Goal: Task Accomplishment & Management: Use online tool/utility

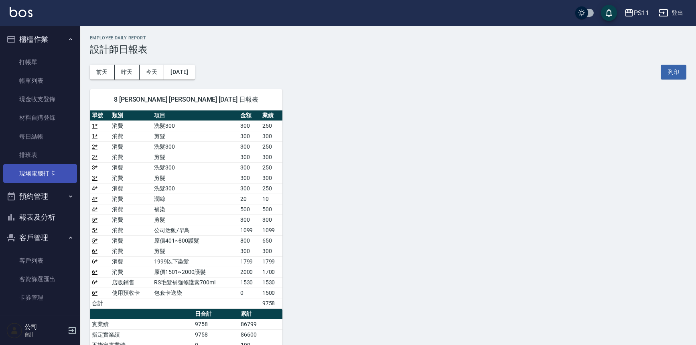
scroll to position [73, 0]
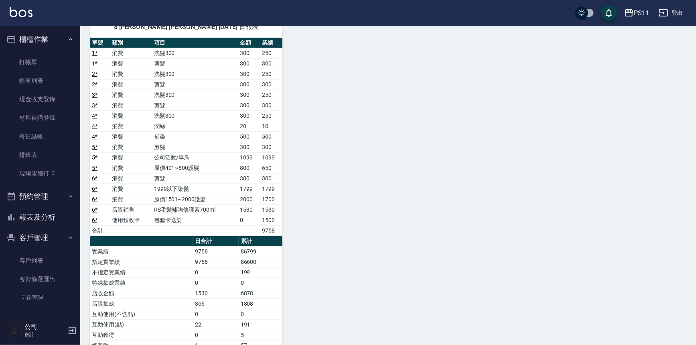
click at [47, 215] on button "報表及分析" at bounding box center [40, 217] width 74 height 21
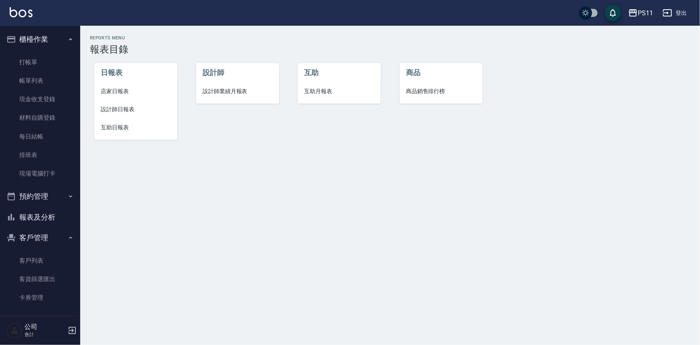
click at [124, 126] on span "互助日報表" at bounding box center [136, 127] width 70 height 8
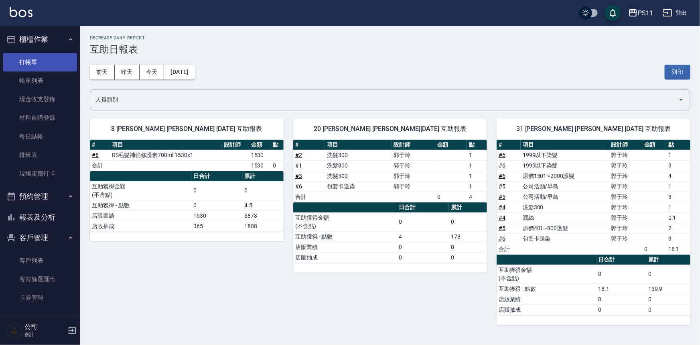
click at [37, 56] on link "打帳單" at bounding box center [40, 62] width 74 height 18
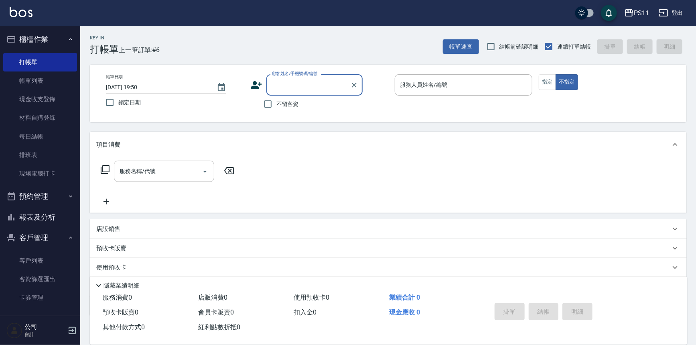
click at [282, 90] on input "顧客姓名/手機號碼/編號" at bounding box center [308, 85] width 77 height 14
click at [333, 107] on li "[PERSON_NAME]/0976876248/0395" at bounding box center [314, 105] width 96 height 13
type input "[PERSON_NAME]/0976876248/0395"
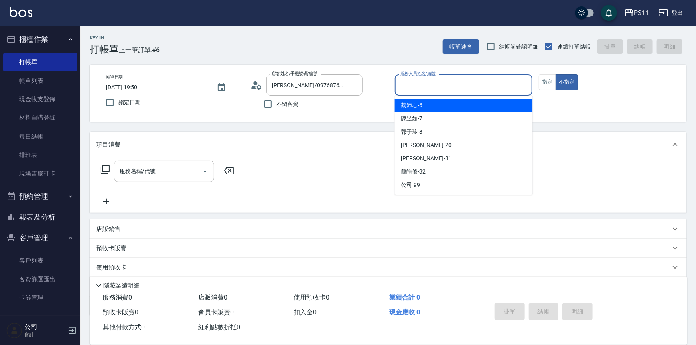
click at [440, 84] on input "服務人員姓名/編號" at bounding box center [463, 85] width 131 height 14
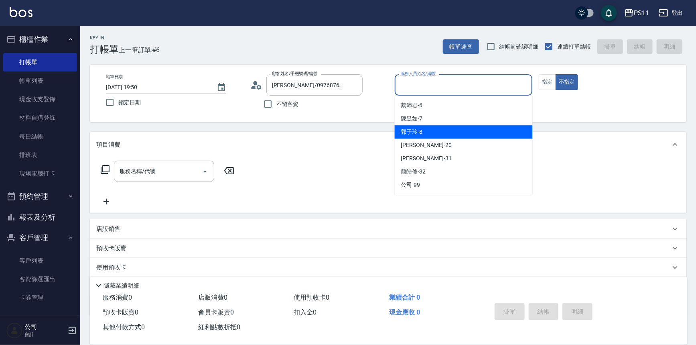
click at [439, 136] on div "[PERSON_NAME]-8" at bounding box center [464, 131] width 138 height 13
type input "郭于玲-8"
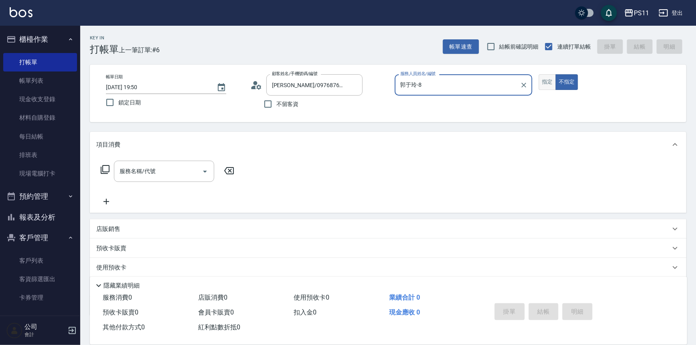
click at [546, 85] on button "指定" at bounding box center [547, 82] width 17 height 16
click at [108, 165] on icon at bounding box center [105, 169] width 9 height 9
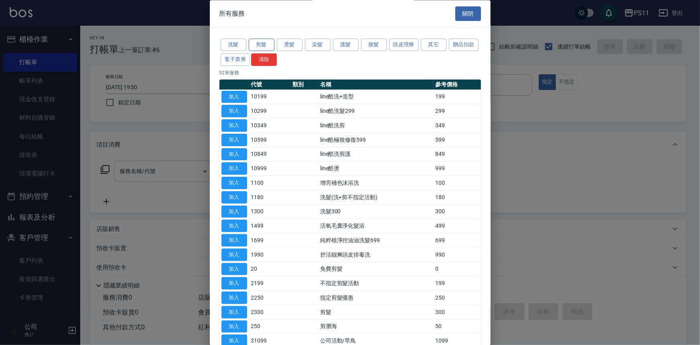
click at [266, 42] on button "剪髮" at bounding box center [262, 45] width 26 height 12
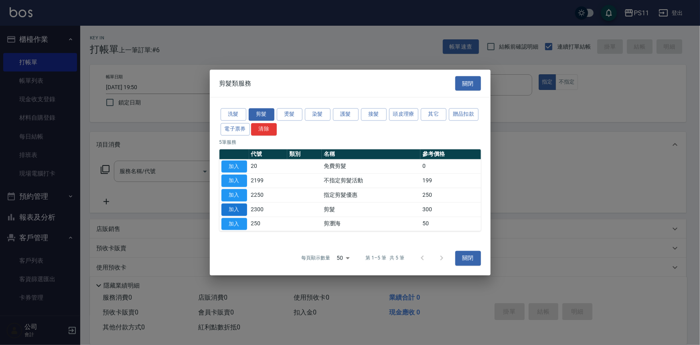
click at [239, 209] on button "加入" at bounding box center [234, 209] width 26 height 12
type input "剪髮(2300)"
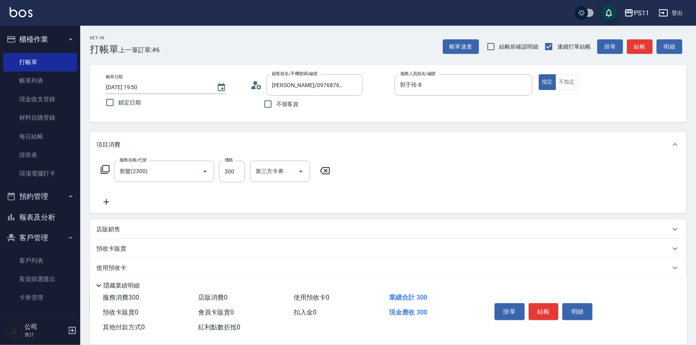
click at [107, 197] on icon at bounding box center [106, 202] width 20 height 10
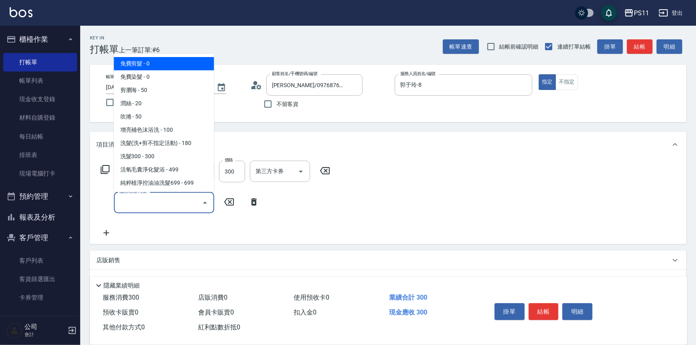
click at [128, 200] on input "服務名稱/代號" at bounding box center [158, 202] width 81 height 14
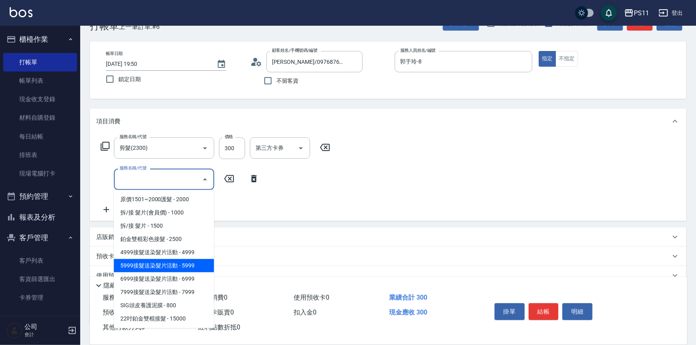
scroll to position [36, 0]
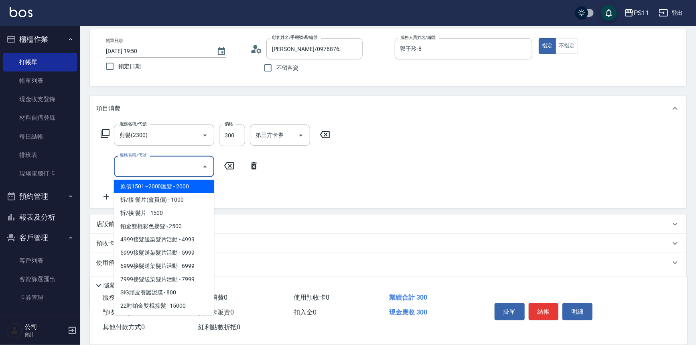
click at [165, 184] on span "原價1501~2000護髮 - 2000" at bounding box center [164, 186] width 100 height 13
type input "原價1501~2000護髮(52000)"
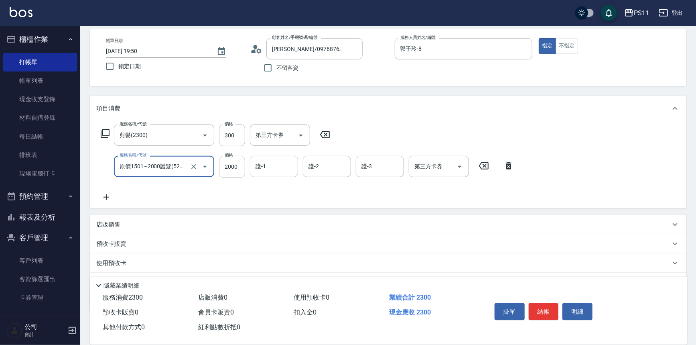
click at [280, 162] on input "護-1" at bounding box center [273, 166] width 41 height 14
type input "[PERSON_NAME]-20"
click at [109, 196] on icon at bounding box center [106, 197] width 20 height 10
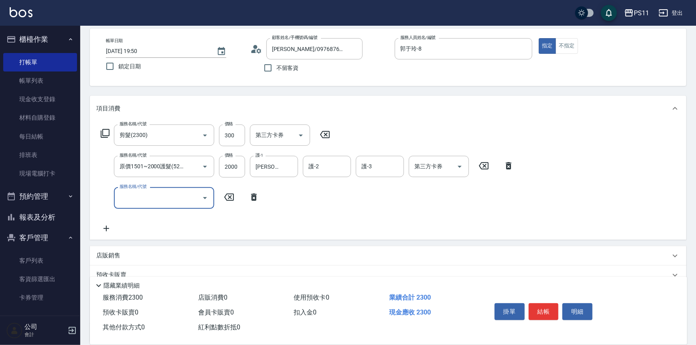
scroll to position [0, 0]
click at [136, 203] on input "服務名稱/代號" at bounding box center [158, 198] width 81 height 14
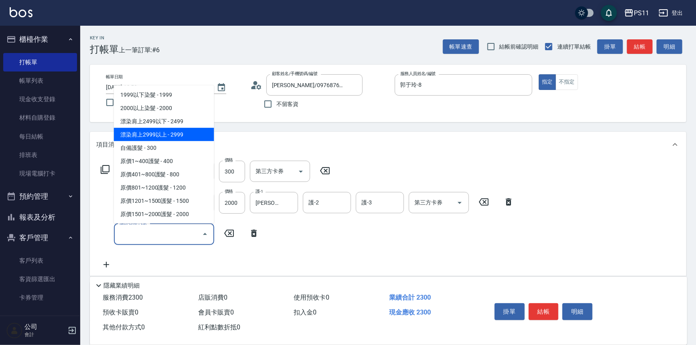
click at [184, 132] on span "漂染肩上2999以上 - 2999" at bounding box center [164, 134] width 100 height 13
type input "漂染肩上2999以上(42999)"
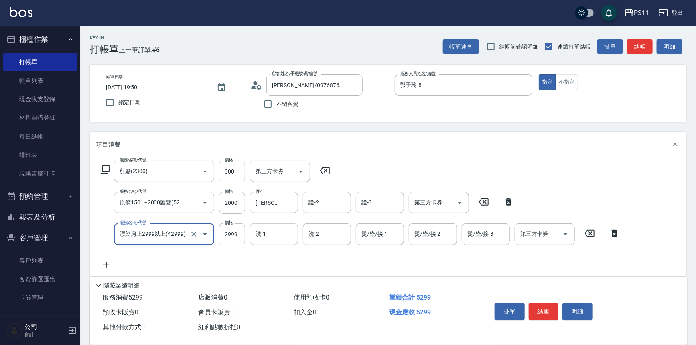
click at [270, 233] on input "洗-1" at bounding box center [273, 234] width 41 height 14
type input "[PERSON_NAME]-20"
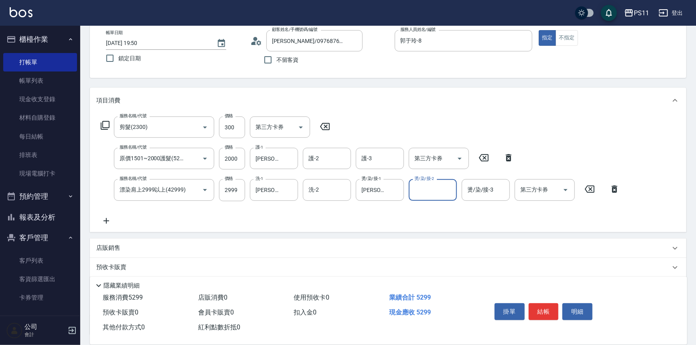
scroll to position [109, 0]
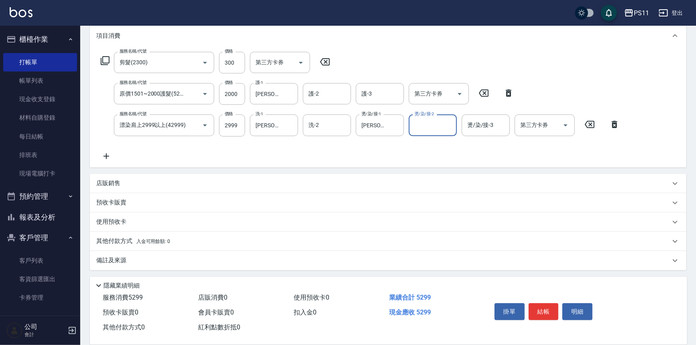
click at [132, 235] on div "其他付款方式 入金可用餘額: 0" at bounding box center [388, 240] width 596 height 19
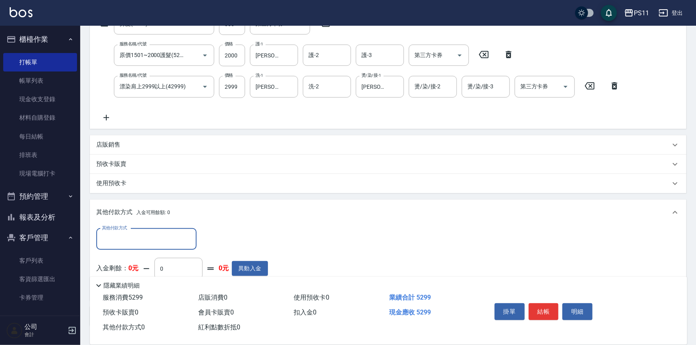
scroll to position [203, 0]
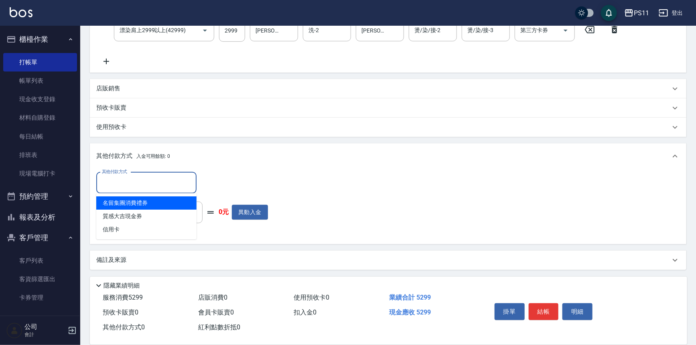
drag, startPoint x: 134, startPoint y: 177, endPoint x: 132, endPoint y: 203, distance: 25.7
click at [134, 177] on input "其他付款方式" at bounding box center [146, 183] width 93 height 14
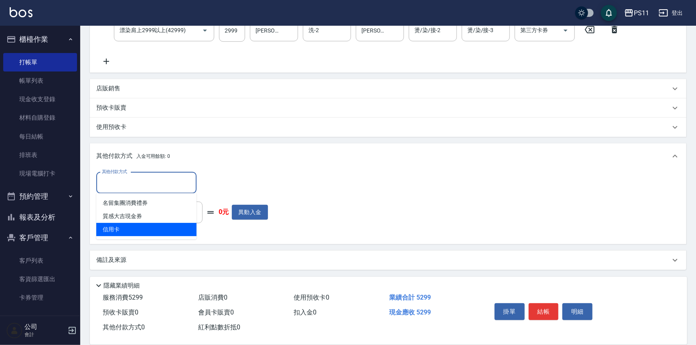
click at [139, 230] on span "信用卡" at bounding box center [146, 229] width 100 height 13
type input "信用卡"
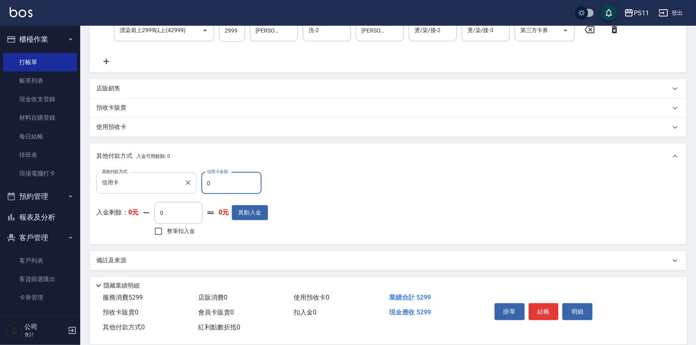
drag, startPoint x: 215, startPoint y: 186, endPoint x: 105, endPoint y: 193, distance: 110.1
click at [105, 193] on div "其他付款方式 信用卡 其他付款方式 信用卡金額 0 信用卡金額" at bounding box center [182, 183] width 172 height 22
type input "5299"
click at [540, 306] on button "結帳" at bounding box center [544, 311] width 30 height 17
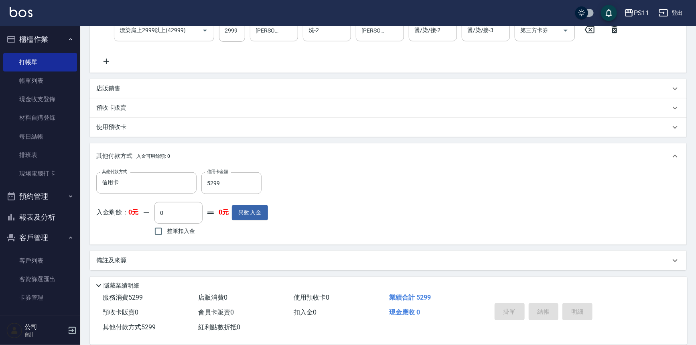
type input "[DATE] 19:53"
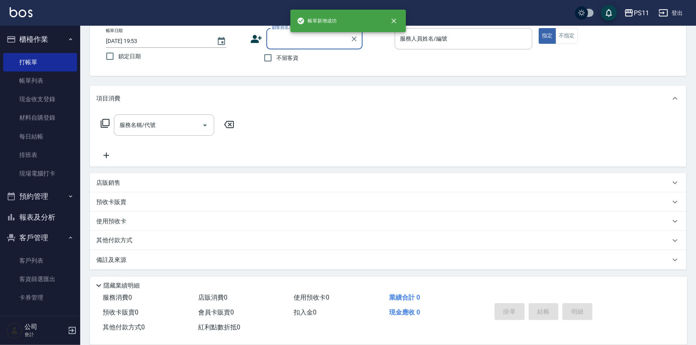
scroll to position [0, 0]
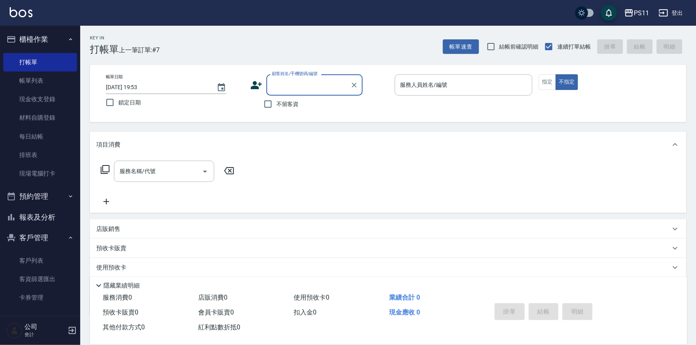
click at [38, 225] on button "報表及分析" at bounding box center [40, 217] width 74 height 21
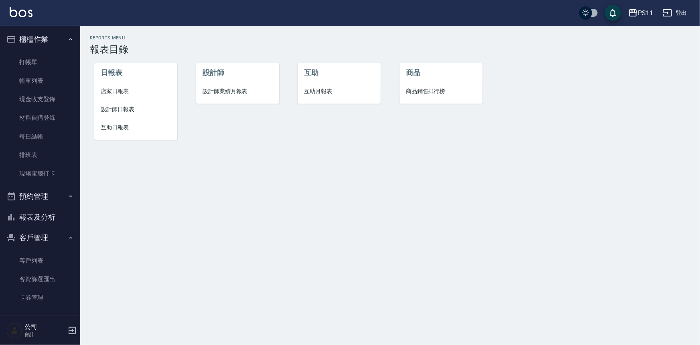
click at [125, 88] on span "店家日報表" at bounding box center [136, 91] width 70 height 8
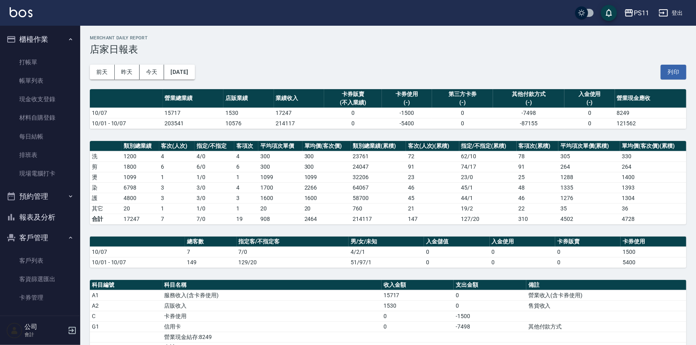
click at [436, 245] on th "入金儲值" at bounding box center [456, 241] width 65 height 10
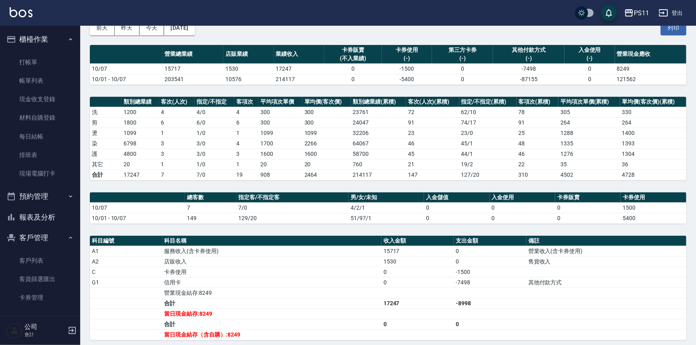
scroll to position [121, 0]
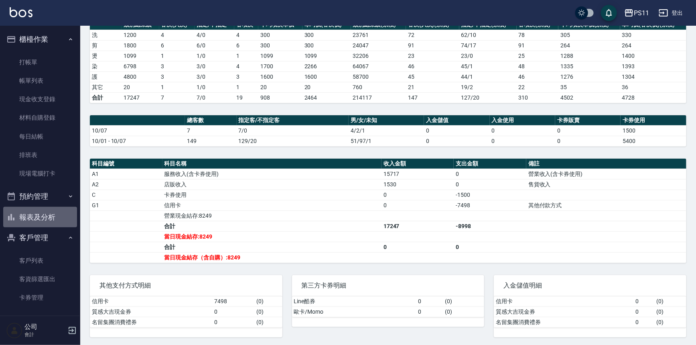
click at [45, 213] on button "報表及分析" at bounding box center [40, 217] width 74 height 21
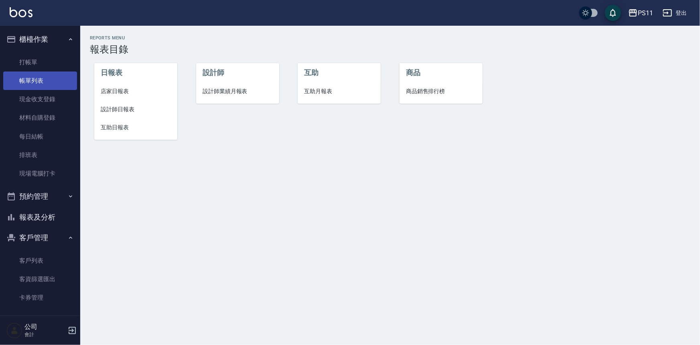
click at [43, 76] on link "帳單列表" at bounding box center [40, 80] width 74 height 18
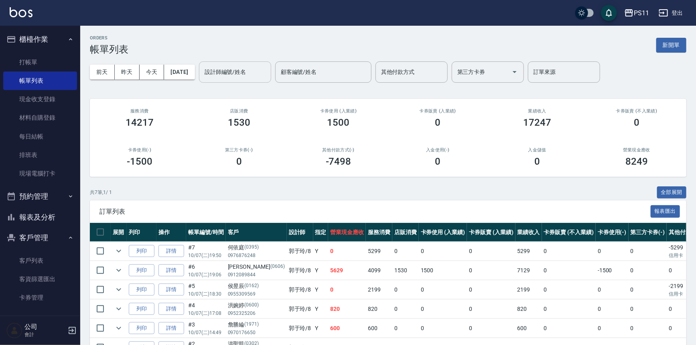
click at [261, 75] on input "設計師編號/姓名" at bounding box center [235, 72] width 65 height 14
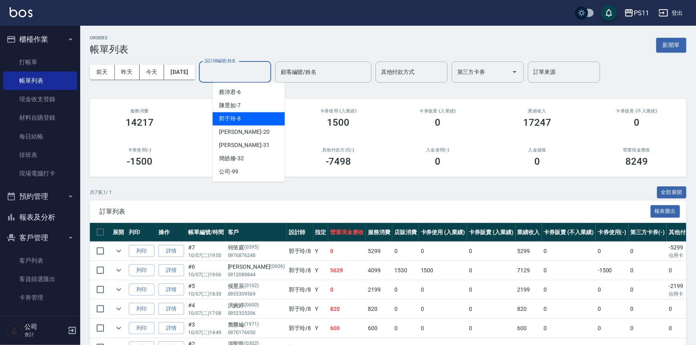
click at [320, 90] on div "ORDERS 帳單列表 新開單 [DATE] [DATE] [DATE] [DATE] 設計師編號/姓名 設計師編號/姓名 顧客編號/姓名 顧客編號/姓名 其…" at bounding box center [388, 217] width 616 height 382
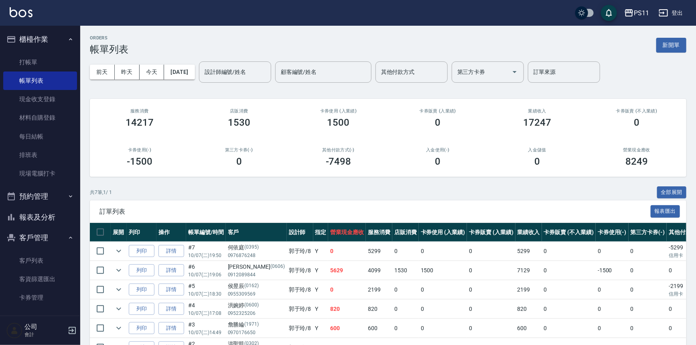
click at [62, 217] on button "報表及分析" at bounding box center [40, 217] width 74 height 21
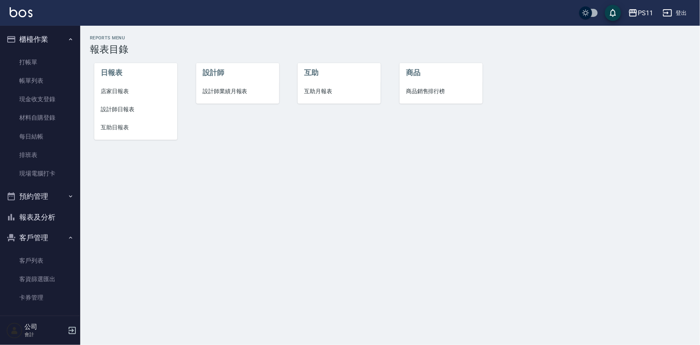
click at [124, 117] on li "設計師日報表" at bounding box center [135, 109] width 83 height 18
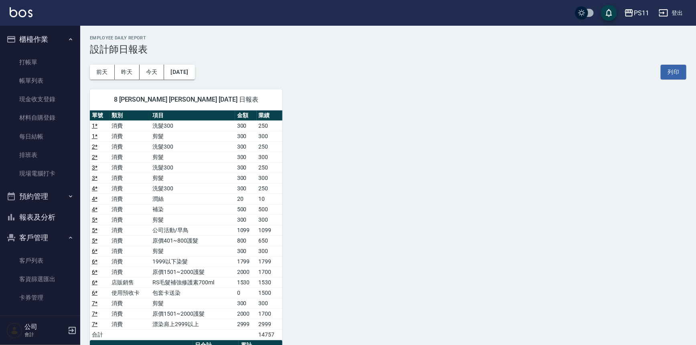
click at [405, 310] on div "8 [PERSON_NAME] [PERSON_NAME] [DATE] 日報表 單號 類別 項目 金額 業績 1 * 消費 洗髮300 300 250 1 …" at bounding box center [383, 297] width 606 height 437
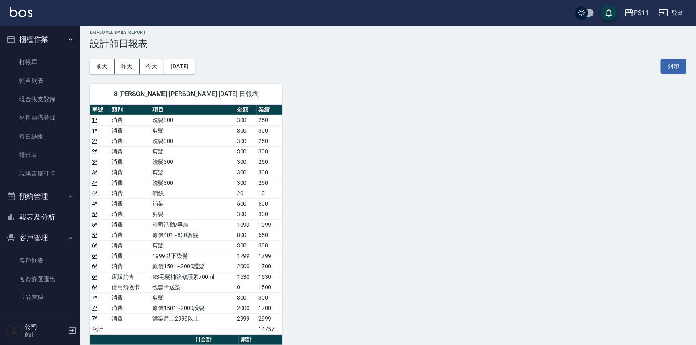
scroll to position [179, 0]
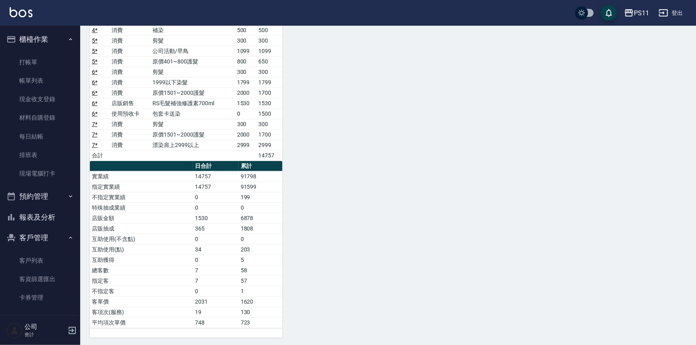
click at [51, 219] on button "報表及分析" at bounding box center [40, 217] width 74 height 21
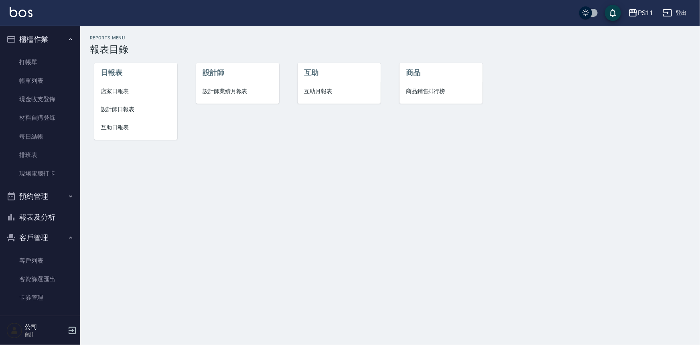
click at [111, 89] on span "店家日報表" at bounding box center [136, 91] width 70 height 8
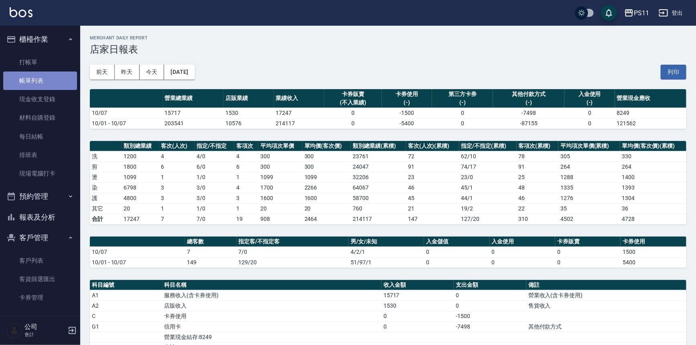
click at [53, 84] on link "帳單列表" at bounding box center [40, 80] width 74 height 18
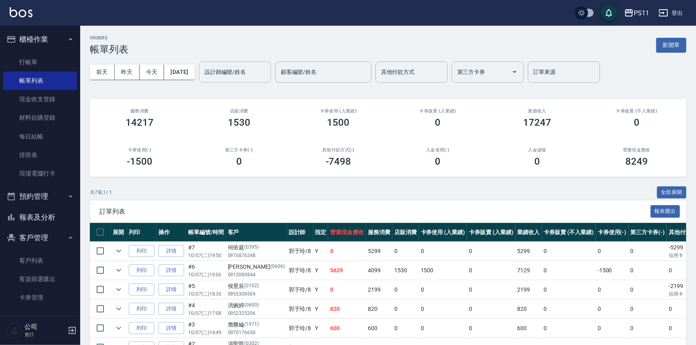
click at [230, 78] on input "設計師編號/姓名" at bounding box center [235, 72] width 65 height 14
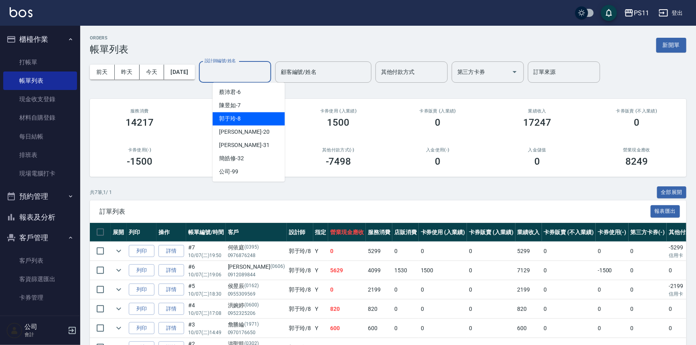
click at [238, 118] on span "[PERSON_NAME]-8" at bounding box center [230, 118] width 22 height 8
type input "郭于玲-8"
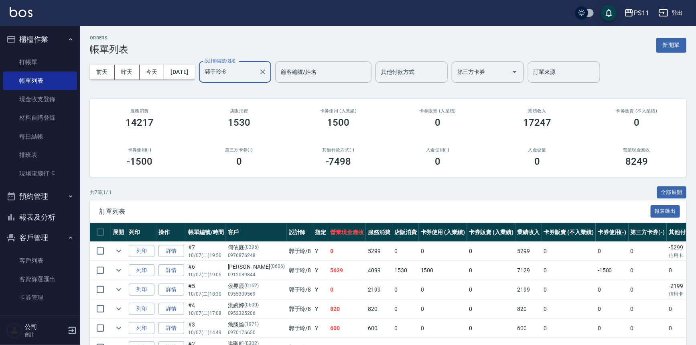
click at [57, 211] on button "報表及分析" at bounding box center [40, 217] width 74 height 21
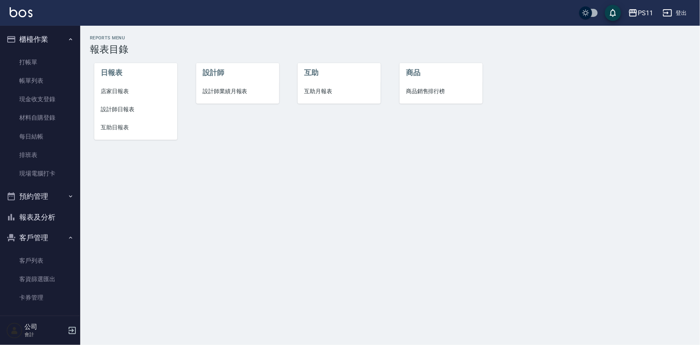
click at [125, 126] on span "互助日報表" at bounding box center [136, 127] width 70 height 8
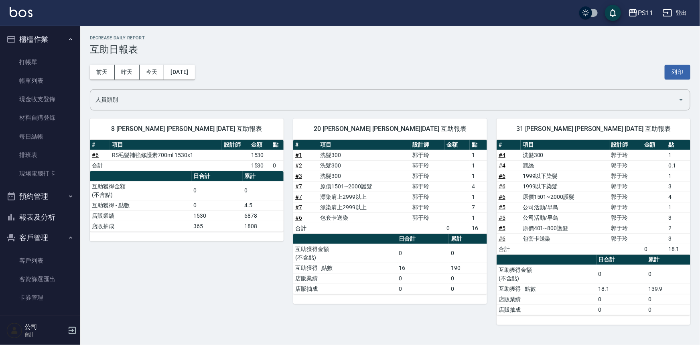
click at [434, 225] on td "a dense table" at bounding box center [427, 228] width 34 height 10
click at [245, 216] on td "6878" at bounding box center [263, 215] width 41 height 10
click at [53, 217] on button "報表及分析" at bounding box center [40, 217] width 74 height 21
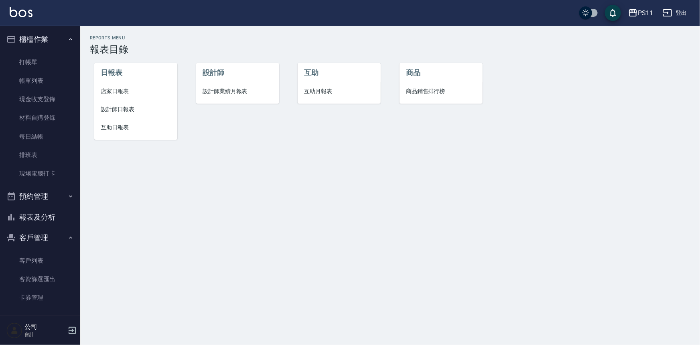
click at [125, 90] on span "店家日報表" at bounding box center [136, 91] width 70 height 8
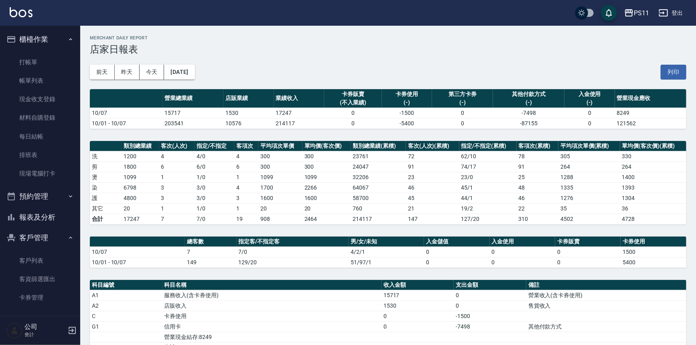
click at [334, 151] on td "300" at bounding box center [326, 156] width 49 height 10
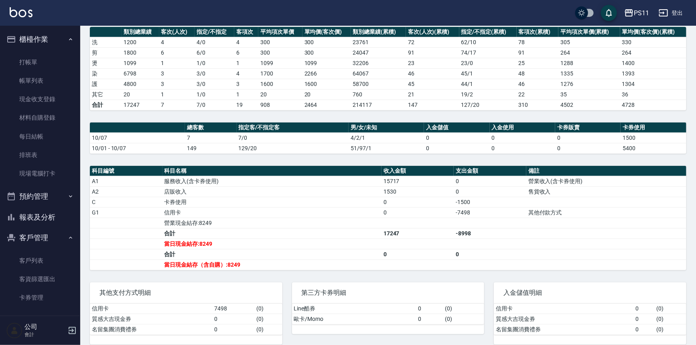
scroll to position [121, 0]
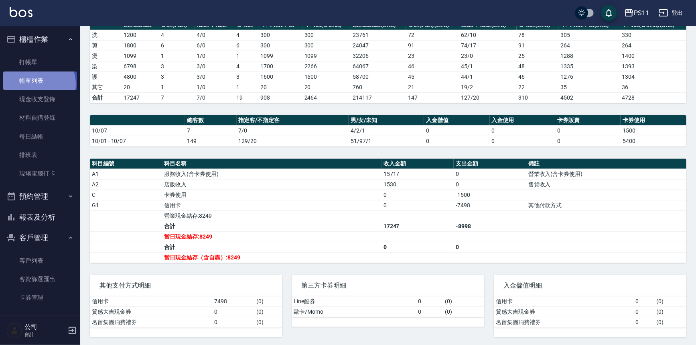
click at [35, 84] on link "帳單列表" at bounding box center [40, 80] width 74 height 18
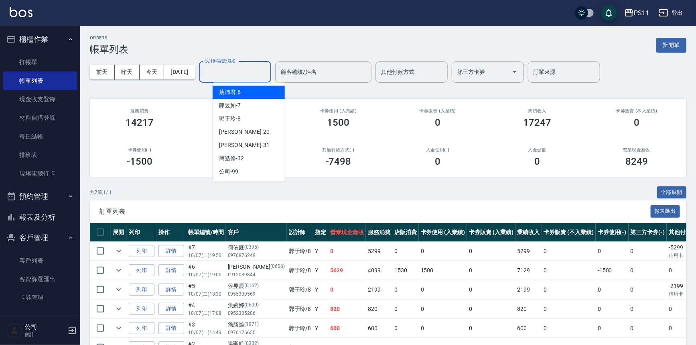
click at [227, 72] on input "設計師編號/姓名" at bounding box center [235, 72] width 65 height 14
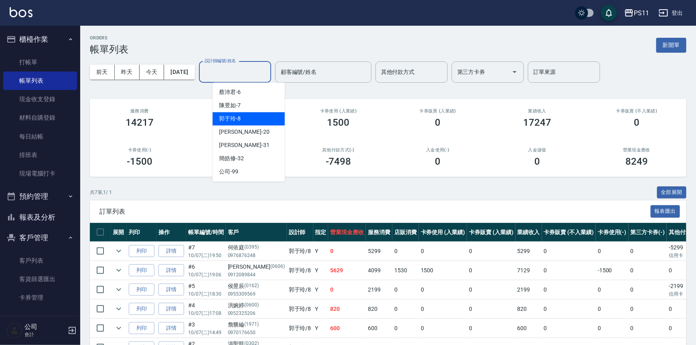
click at [239, 113] on div "[PERSON_NAME]-8" at bounding box center [249, 118] width 72 height 13
type input "郭于玲-8"
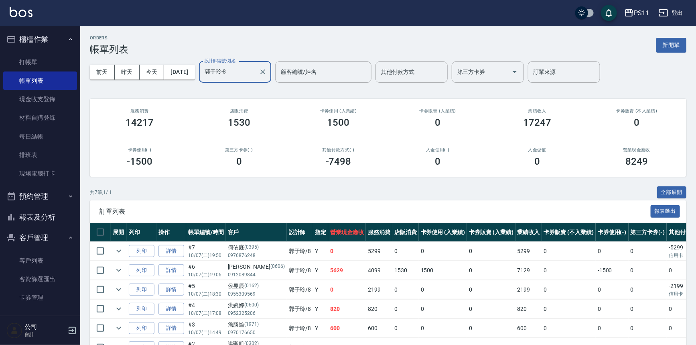
scroll to position [68, 0]
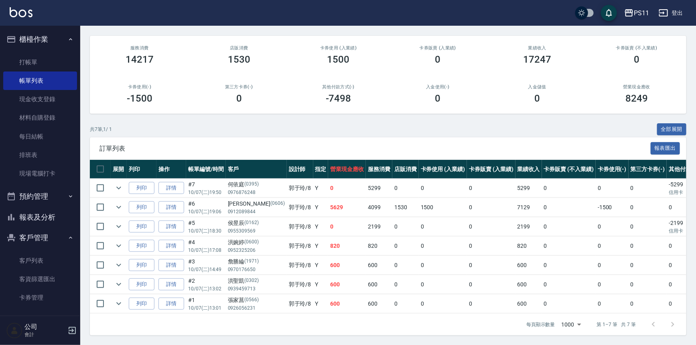
click at [50, 217] on button "報表及分析" at bounding box center [40, 217] width 74 height 21
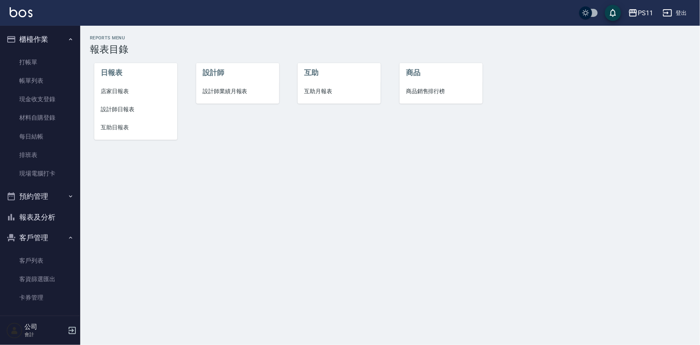
click at [126, 85] on li "店家日報表" at bounding box center [135, 91] width 83 height 18
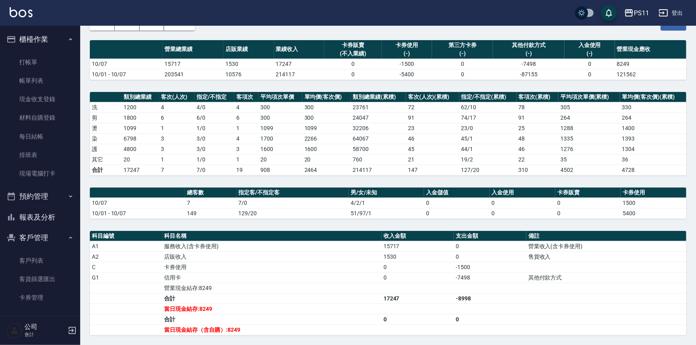
scroll to position [36, 0]
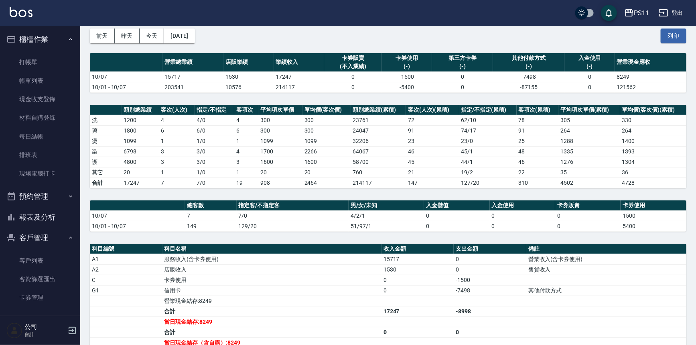
drag, startPoint x: 47, startPoint y: 211, endPoint x: 59, endPoint y: 209, distance: 12.1
click at [47, 211] on button "報表及分析" at bounding box center [40, 217] width 74 height 21
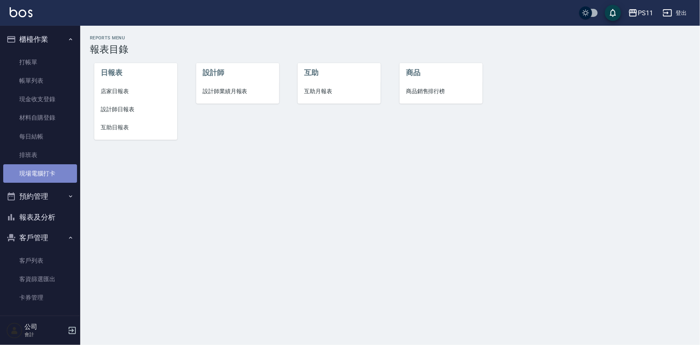
click at [49, 168] on link "現場電腦打卡" at bounding box center [40, 173] width 74 height 18
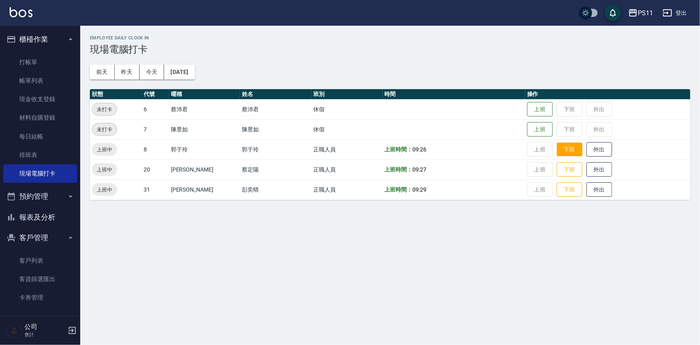
click at [565, 148] on button "下班" at bounding box center [570, 149] width 26 height 14
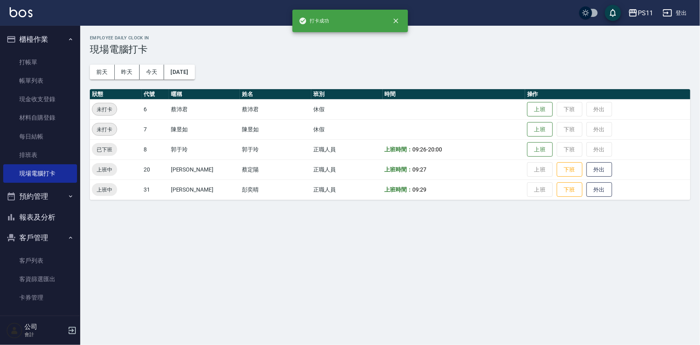
click at [575, 172] on td "上班 下班 外出" at bounding box center [607, 169] width 165 height 20
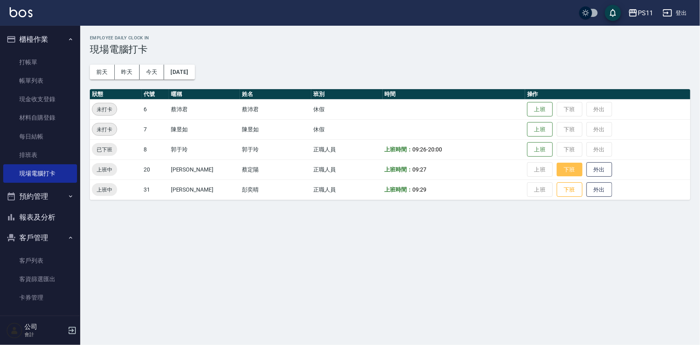
click at [568, 169] on button "下班" at bounding box center [570, 169] width 26 height 14
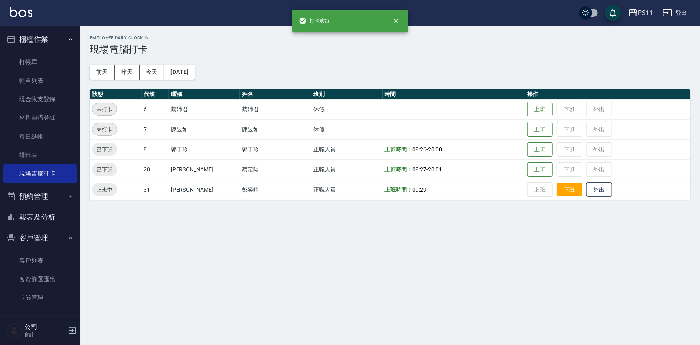
click at [557, 186] on button "下班" at bounding box center [570, 189] width 26 height 14
